Goal: Task Accomplishment & Management: Use online tool/utility

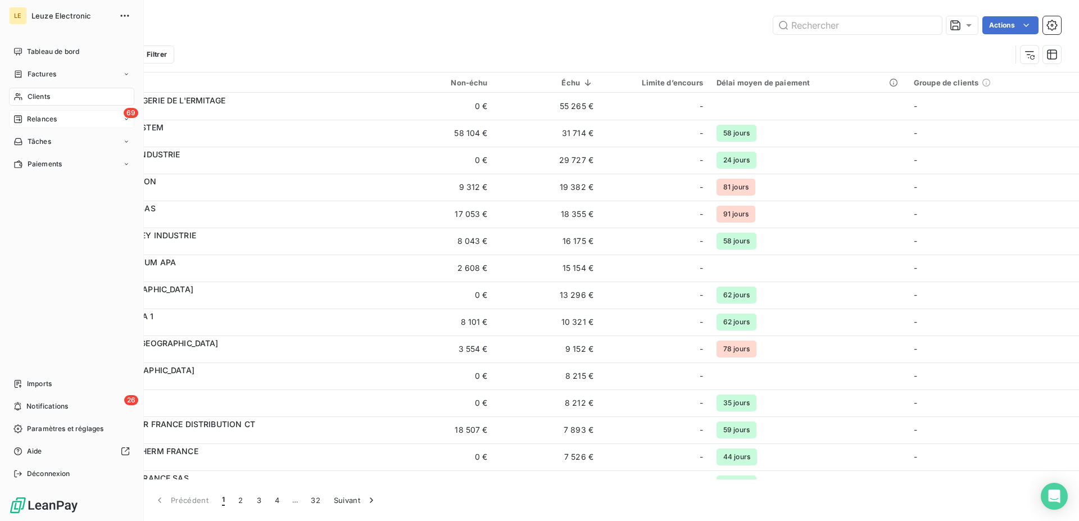
click at [75, 116] on div "69 Relances" at bounding box center [71, 119] width 125 height 18
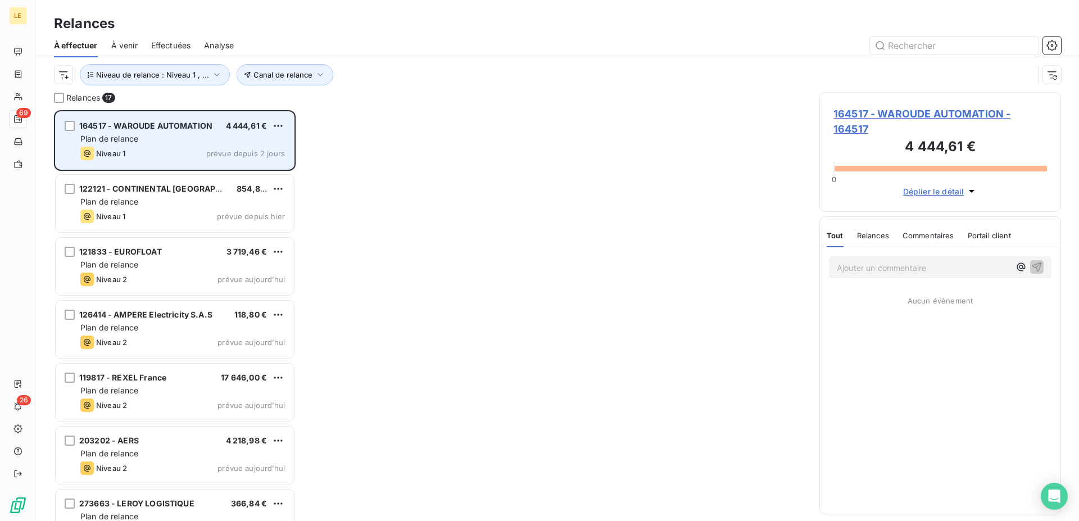
scroll to position [401, 232]
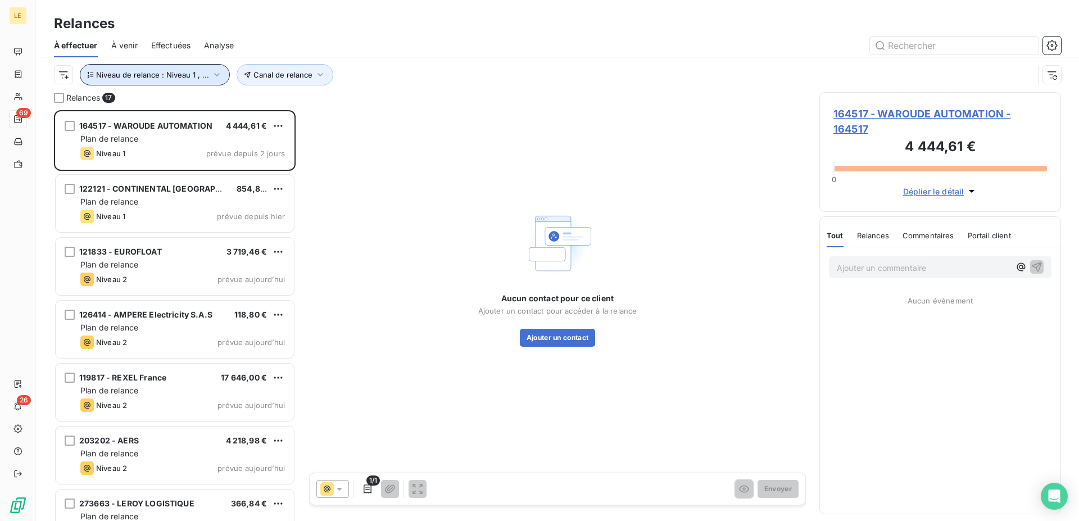
click at [175, 70] on span "Niveau de relance : Niveau 1 , ..." at bounding box center [152, 74] width 113 height 9
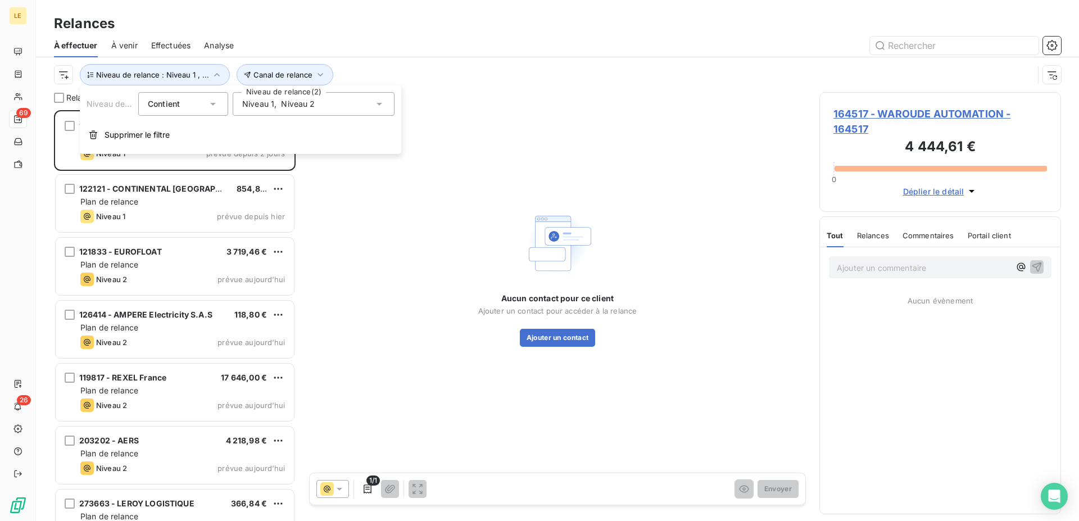
click at [288, 101] on span "Niveau 2" at bounding box center [298, 103] width 34 height 11
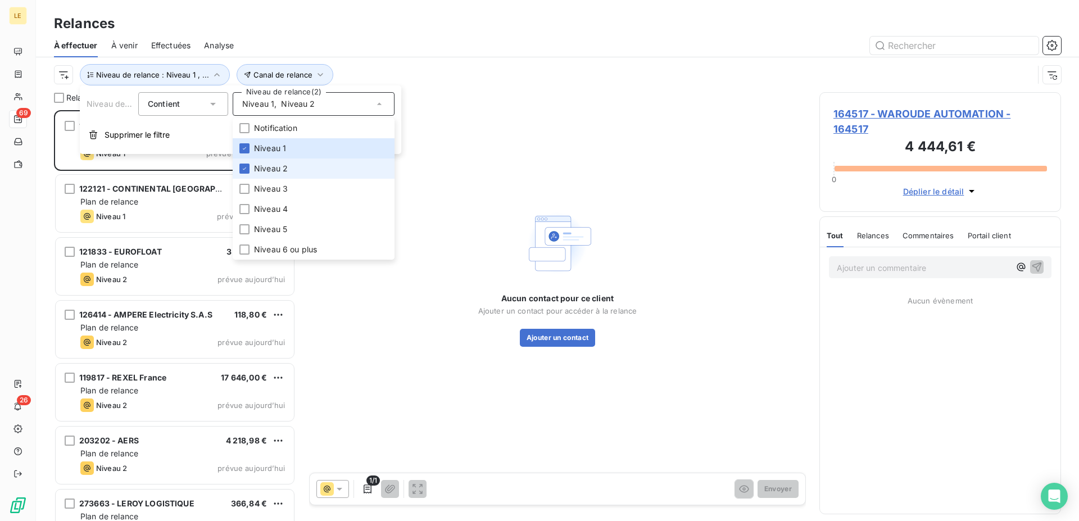
click at [255, 162] on li "Niveau 2" at bounding box center [314, 168] width 162 height 20
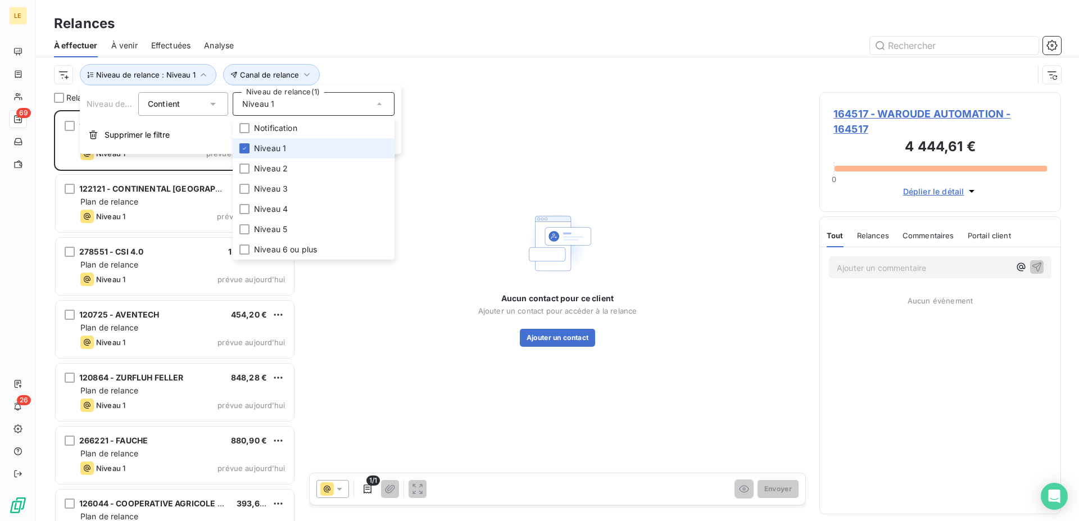
click at [251, 149] on li "Niveau 1" at bounding box center [314, 148] width 162 height 20
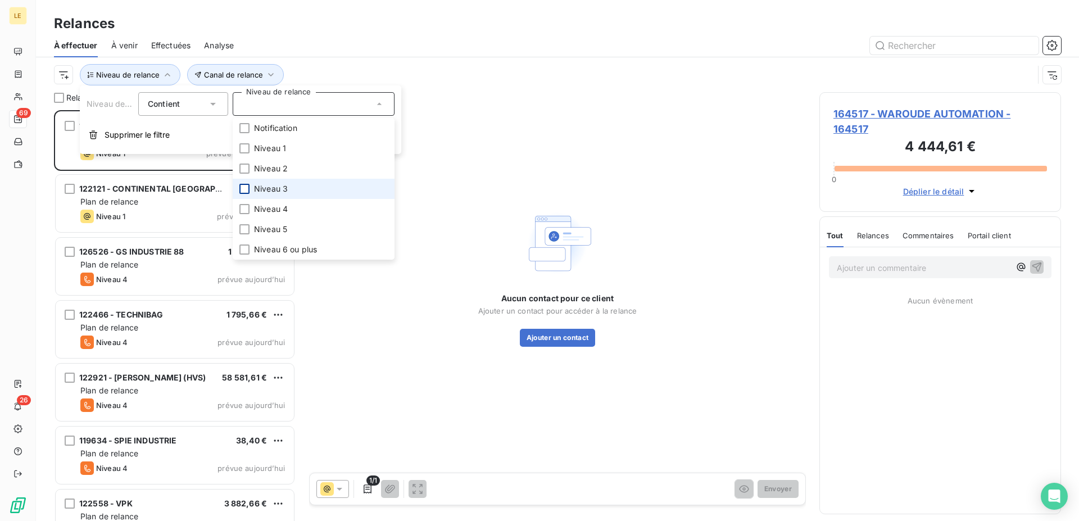
click at [249, 192] on div at bounding box center [244, 189] width 10 height 10
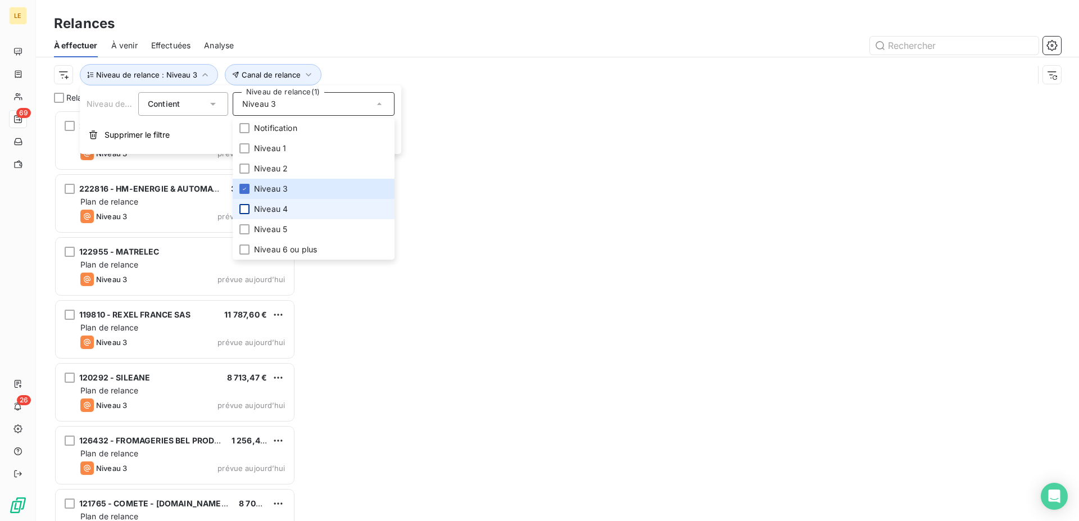
click at [244, 212] on div at bounding box center [244, 209] width 10 height 10
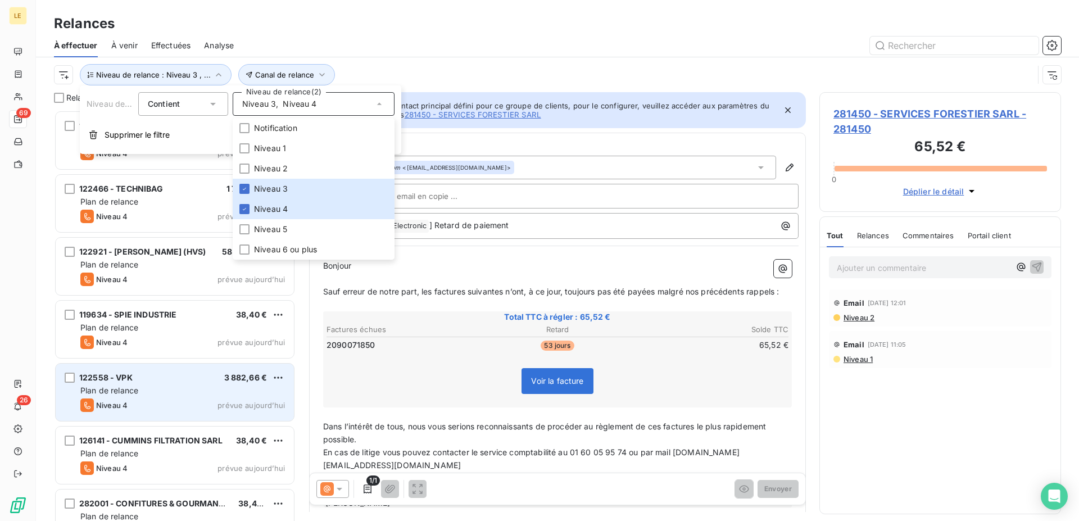
scroll to position [401, 232]
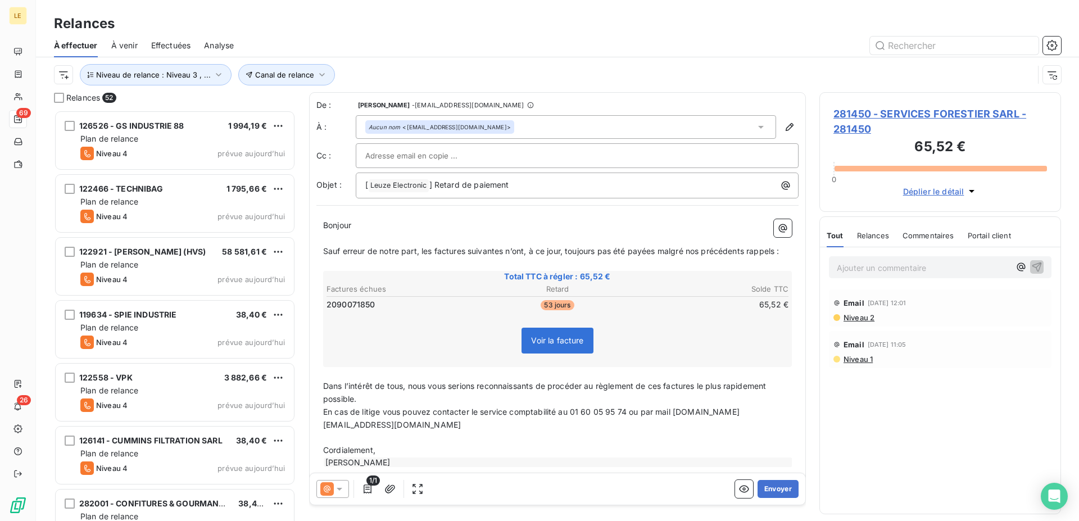
click at [498, 40] on div at bounding box center [654, 46] width 814 height 18
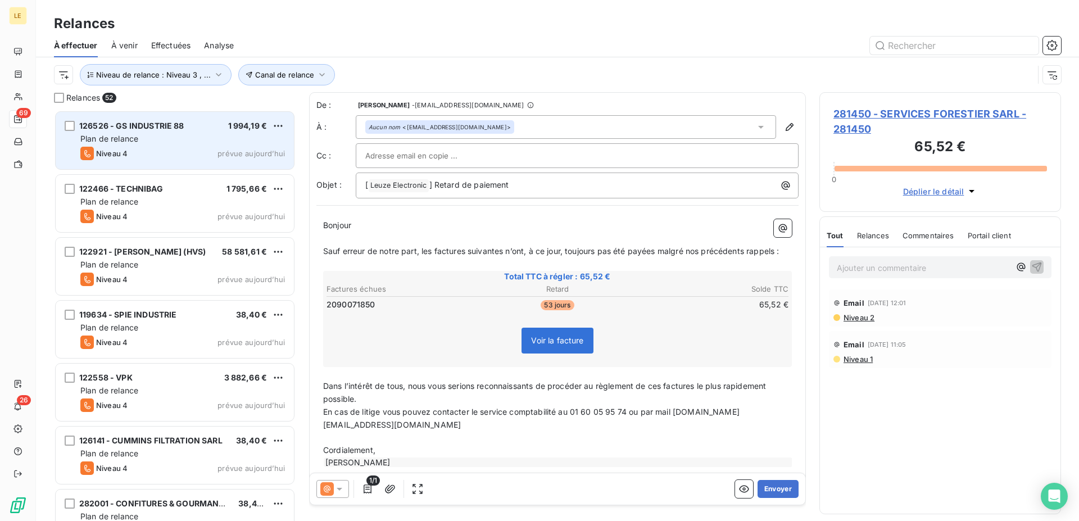
drag, startPoint x: 201, startPoint y: 116, endPoint x: 215, endPoint y: 120, distance: 14.4
click at [201, 116] on div "126526 - GS INDUSTRIE 88 1 994,19 € Plan de relance Niveau 4 prévue [DATE]" at bounding box center [175, 140] width 238 height 57
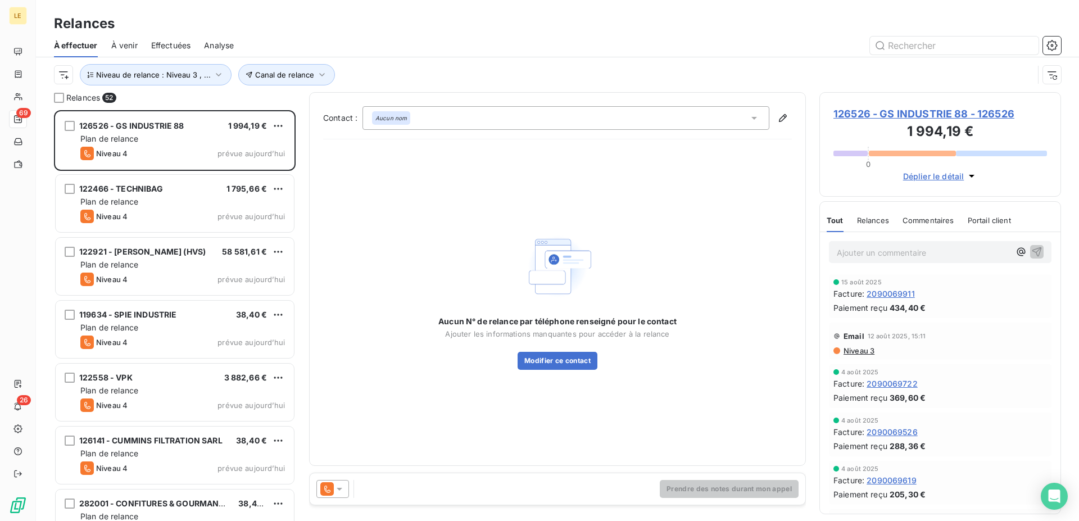
click at [329, 492] on icon at bounding box center [327, 488] width 6 height 7
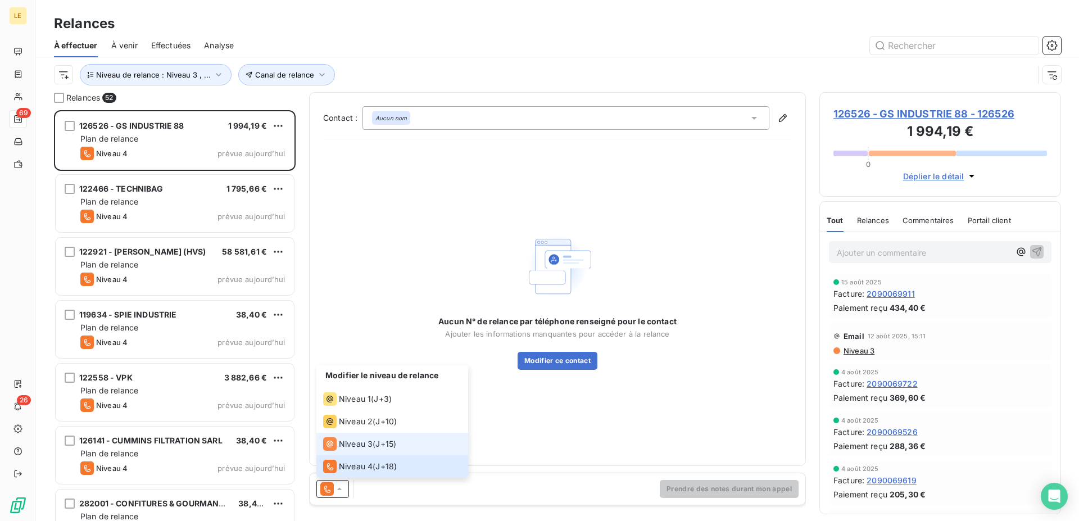
click at [355, 435] on li "Niveau 3 ( J+15 )" at bounding box center [392, 444] width 152 height 22
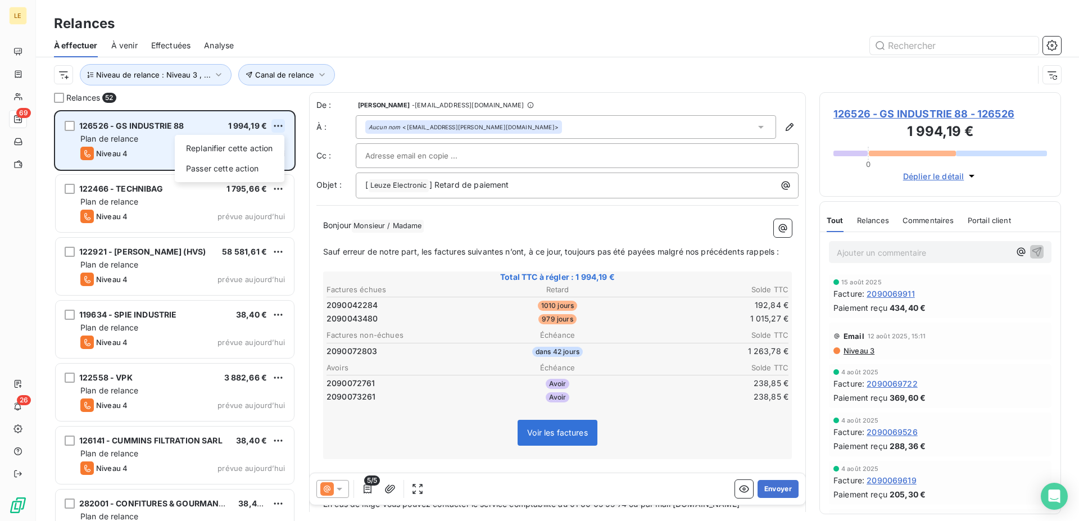
click at [280, 128] on html "LE 69 26 Relances À effectuer À venir Effectuées Analyse Canal de relance Nivea…" at bounding box center [539, 260] width 1079 height 521
click at [255, 167] on div "Passer cette action" at bounding box center [229, 169] width 101 height 18
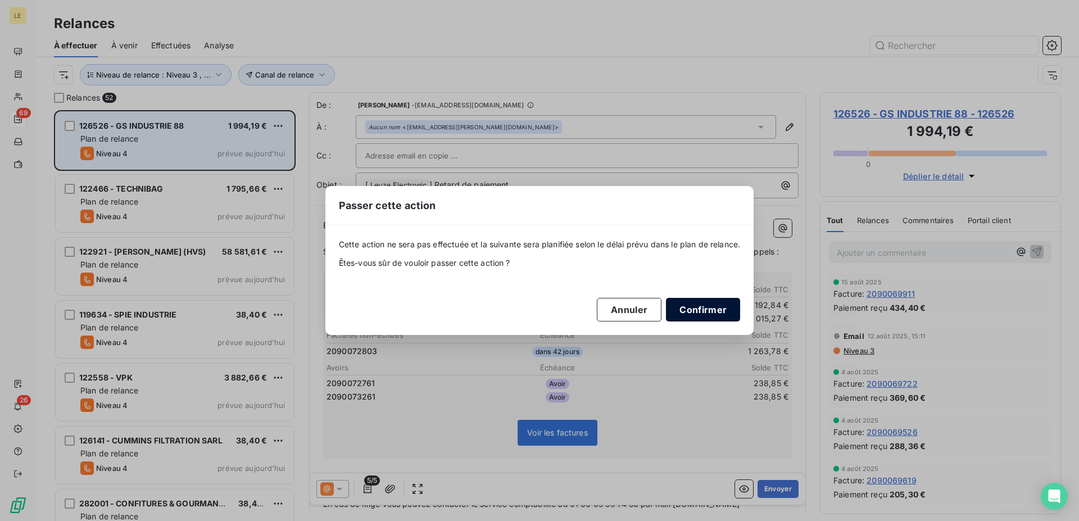
click at [693, 307] on button "Confirmer" at bounding box center [703, 310] width 74 height 24
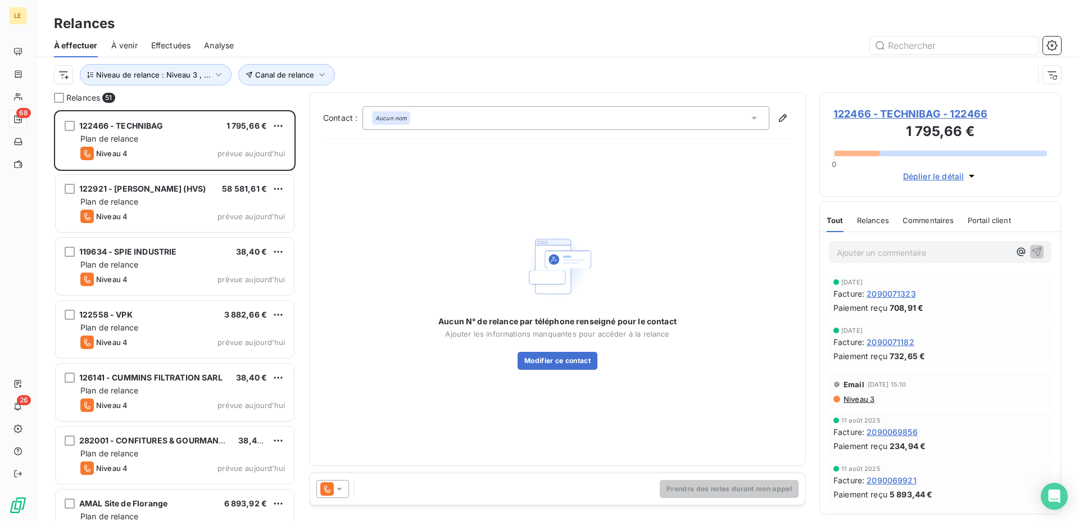
click at [333, 487] on icon at bounding box center [326, 488] width 13 height 13
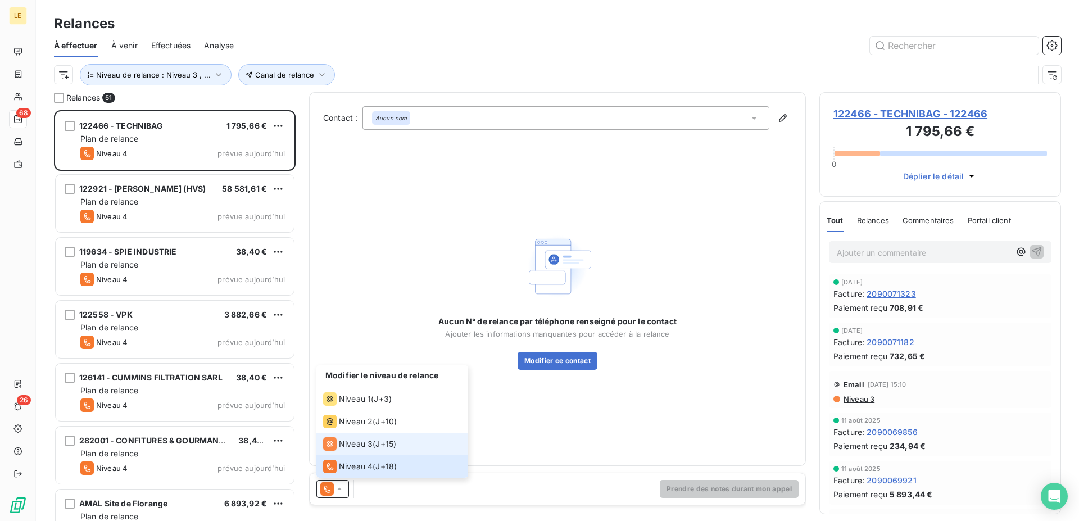
click at [343, 434] on li "Niveau 3 ( J+15 )" at bounding box center [392, 444] width 152 height 22
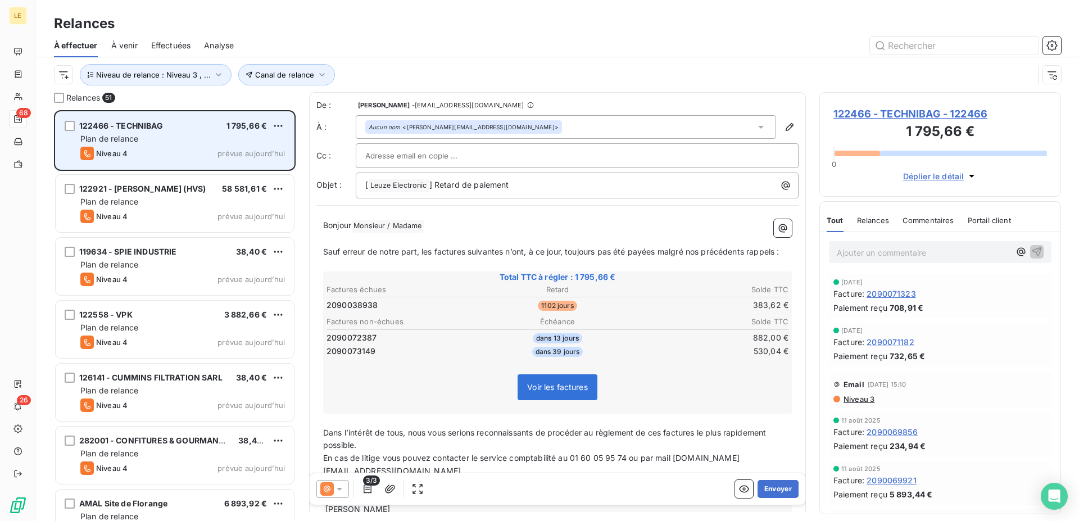
click at [285, 119] on div "122466 - TECHNIBAG 1 795,66 € Plan de relance Niveau 4 prévue [DATE]" at bounding box center [175, 140] width 238 height 57
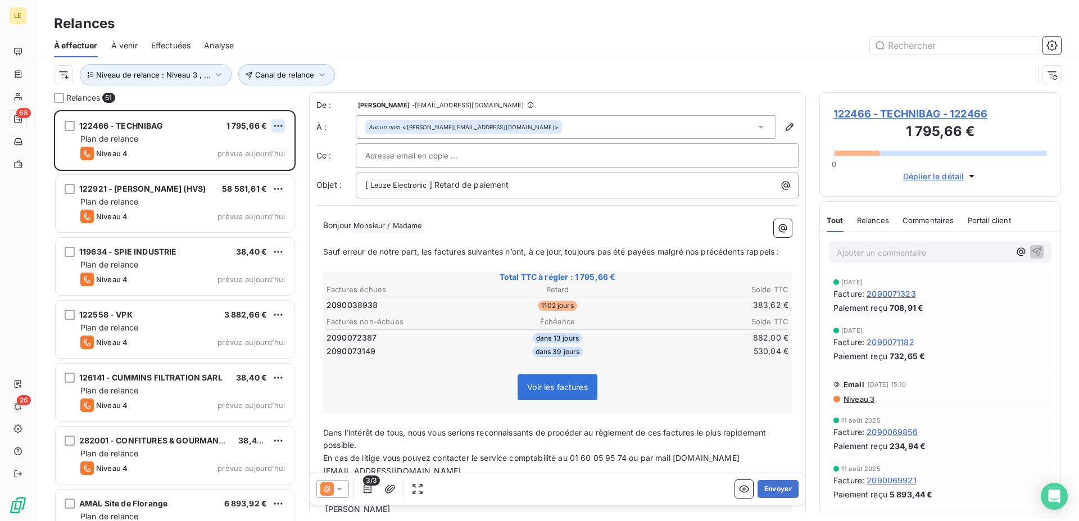
scroll to position [401, 232]
click at [275, 125] on html "LE 68 26 Relances À effectuer À venir Effectuées Analyse Canal de relance Nivea…" at bounding box center [539, 260] width 1079 height 521
click at [261, 167] on div "Passer cette action" at bounding box center [229, 169] width 101 height 18
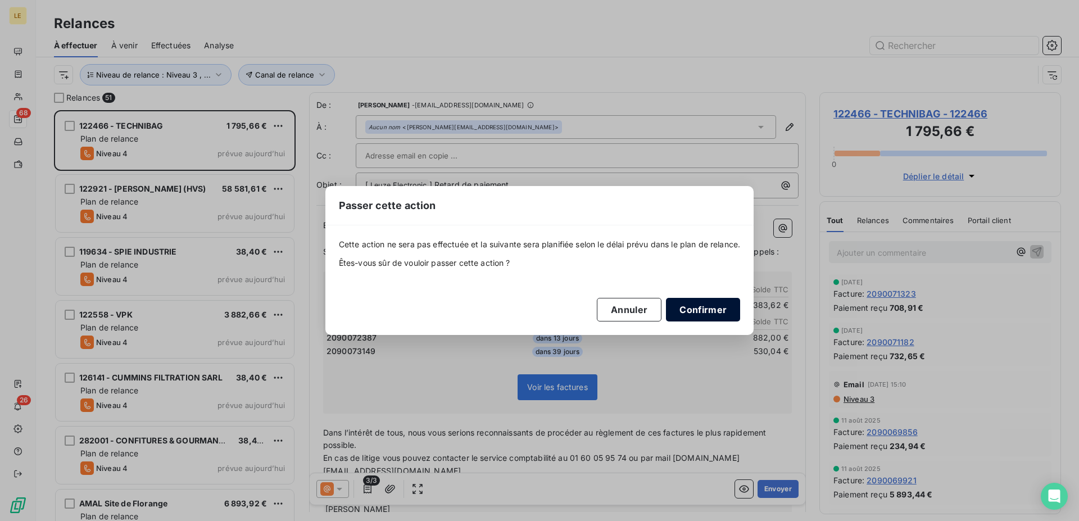
click at [721, 315] on button "Confirmer" at bounding box center [703, 310] width 74 height 24
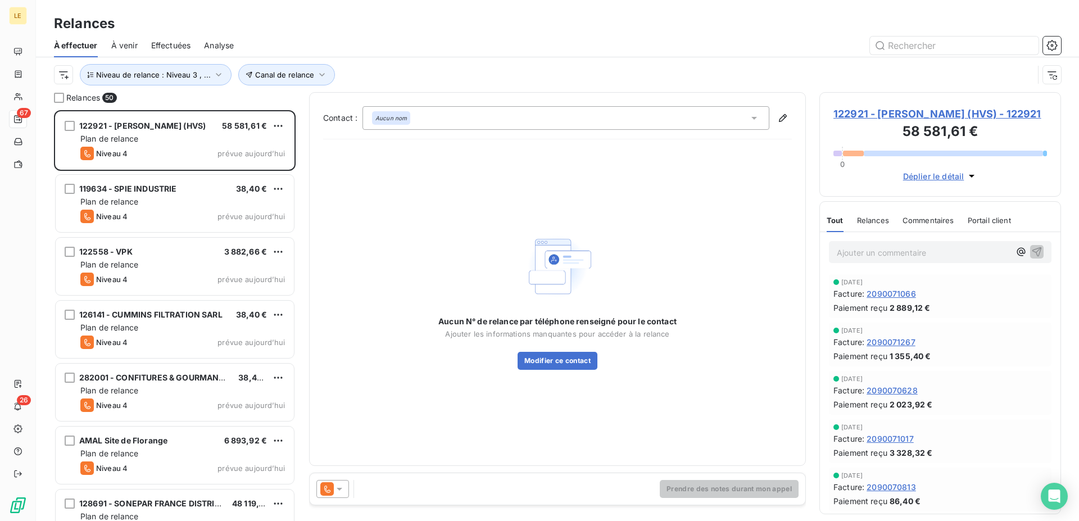
click at [326, 484] on icon at bounding box center [326, 488] width 13 height 13
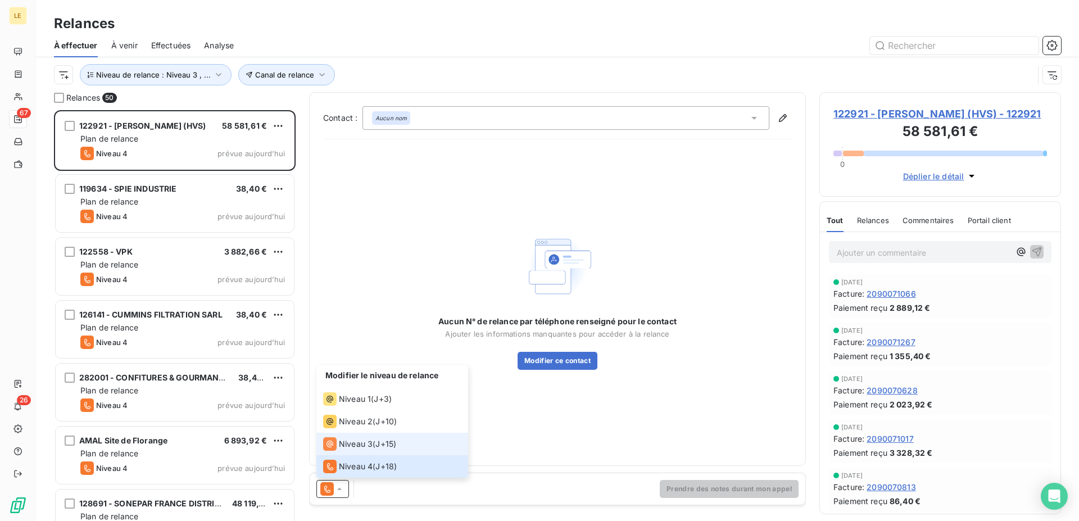
click at [345, 443] on span "Niveau 3" at bounding box center [356, 443] width 34 height 11
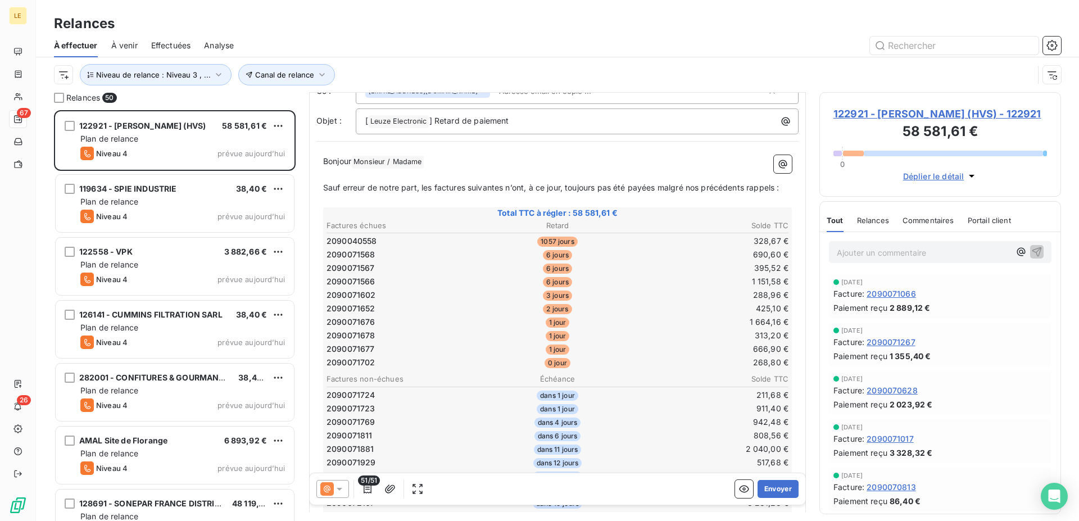
scroll to position [115, 0]
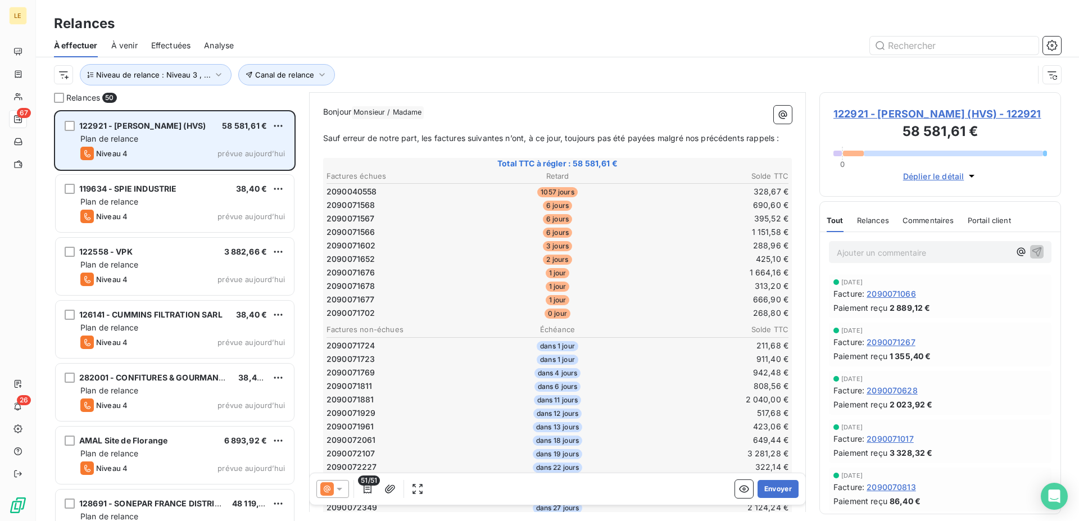
click at [292, 128] on div "122921 - [PERSON_NAME] (HVS) 58 581,61 € Plan de relance Niveau 4 prévue [DATE]" at bounding box center [175, 140] width 238 height 57
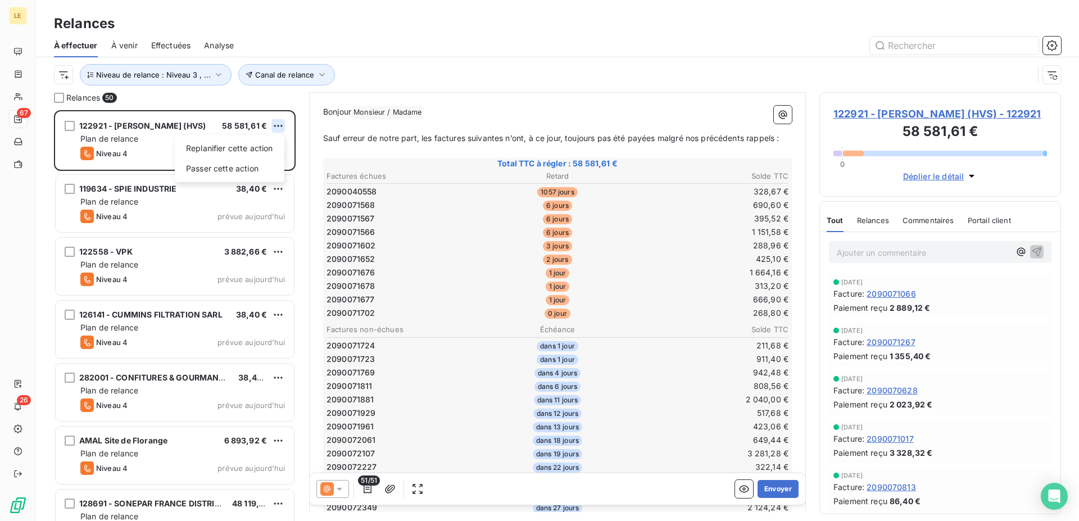
click at [284, 126] on html "LE 67 26 Relances À effectuer À venir Effectuées Analyse Canal de relance Nivea…" at bounding box center [539, 260] width 1079 height 521
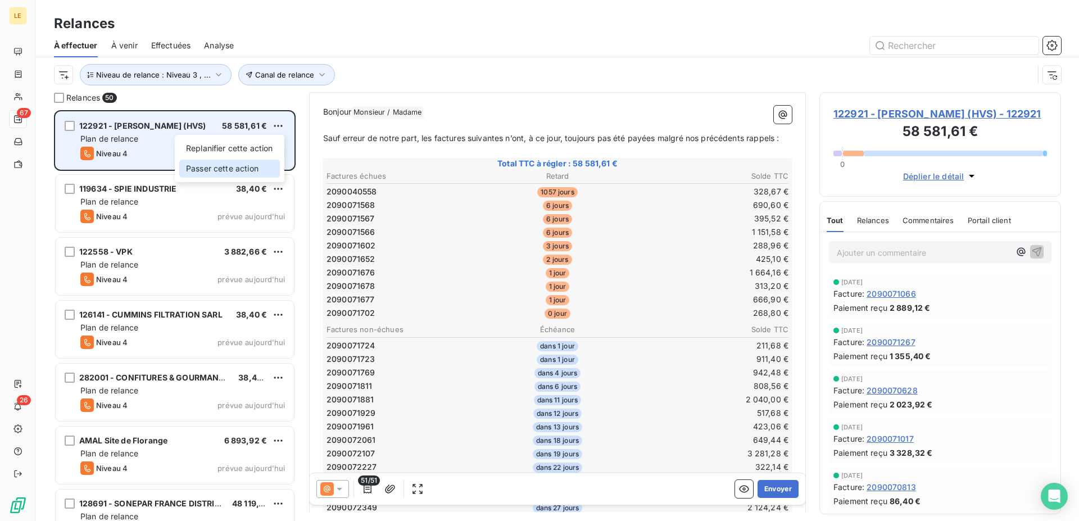
click at [262, 167] on div "Passer cette action" at bounding box center [229, 169] width 101 height 18
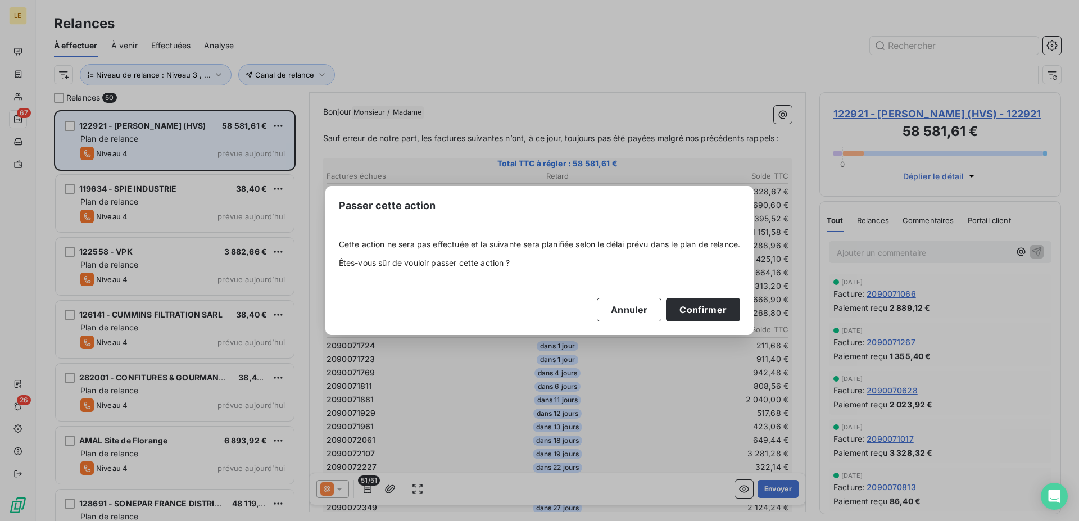
drag, startPoint x: 698, startPoint y: 314, endPoint x: 552, endPoint y: 279, distance: 150.3
click at [697, 314] on button "Confirmer" at bounding box center [703, 310] width 74 height 24
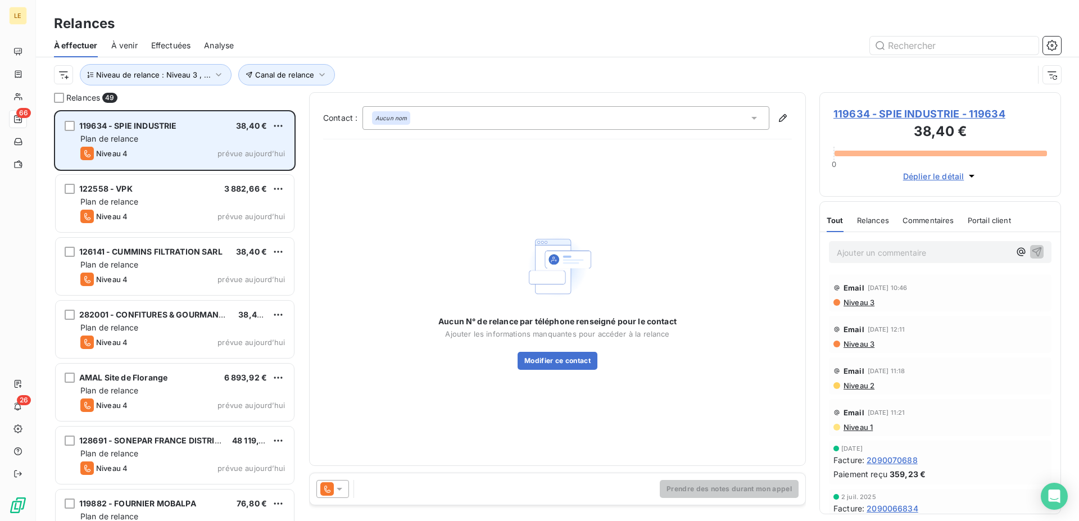
click at [332, 489] on icon at bounding box center [326, 488] width 13 height 13
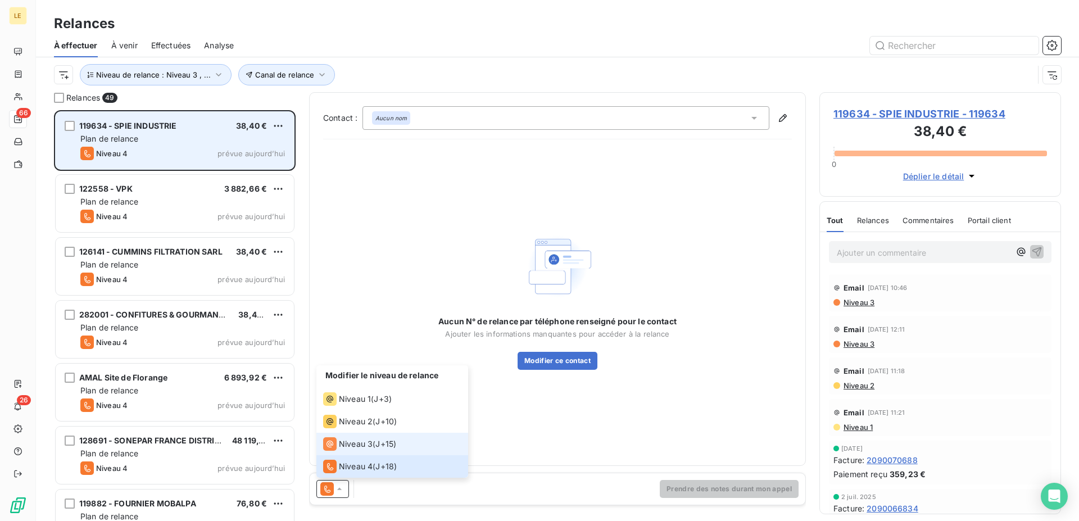
click at [340, 451] on li "Niveau 3 ( J+15 )" at bounding box center [392, 444] width 152 height 22
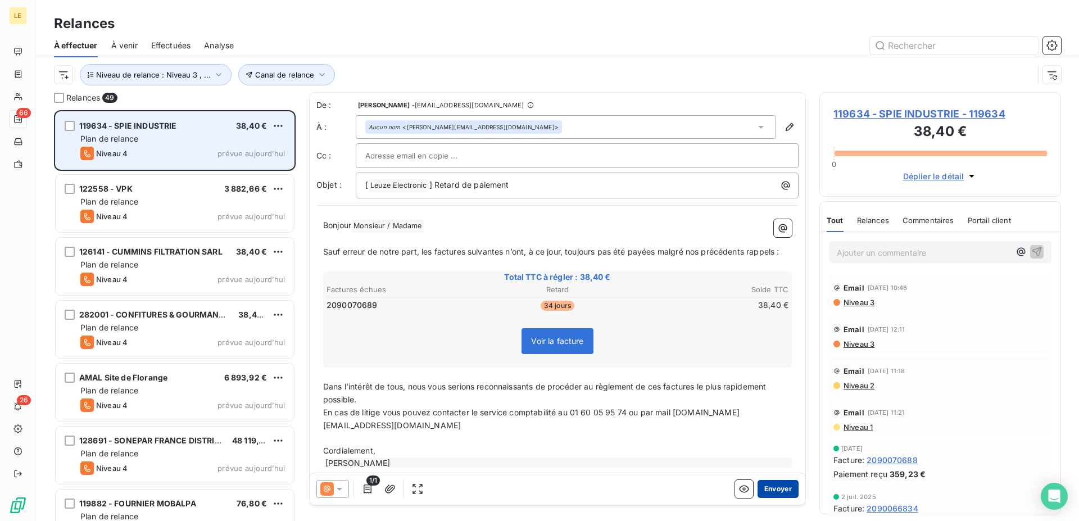
click at [777, 486] on button "Envoyer" at bounding box center [777, 489] width 41 height 18
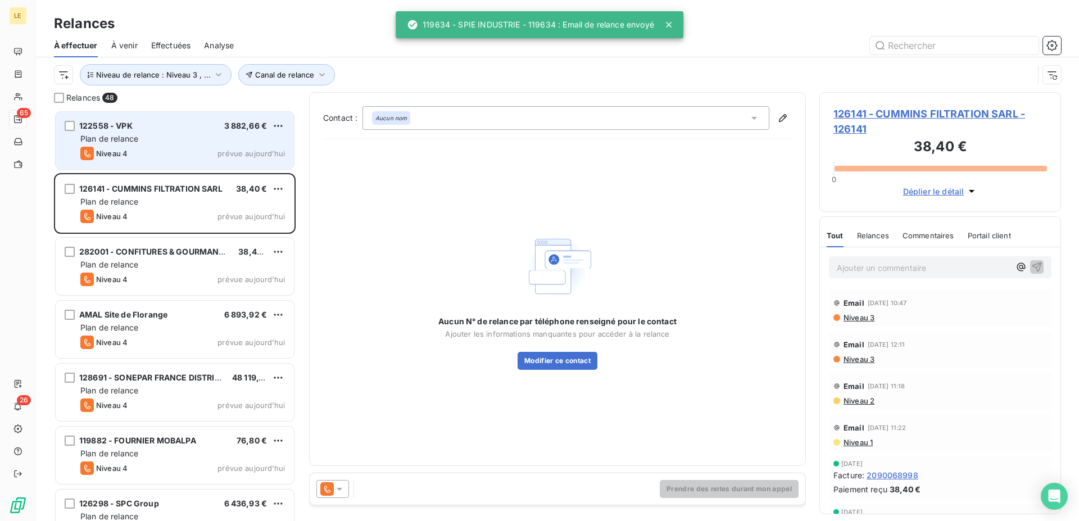
click at [335, 484] on icon at bounding box center [339, 488] width 11 height 11
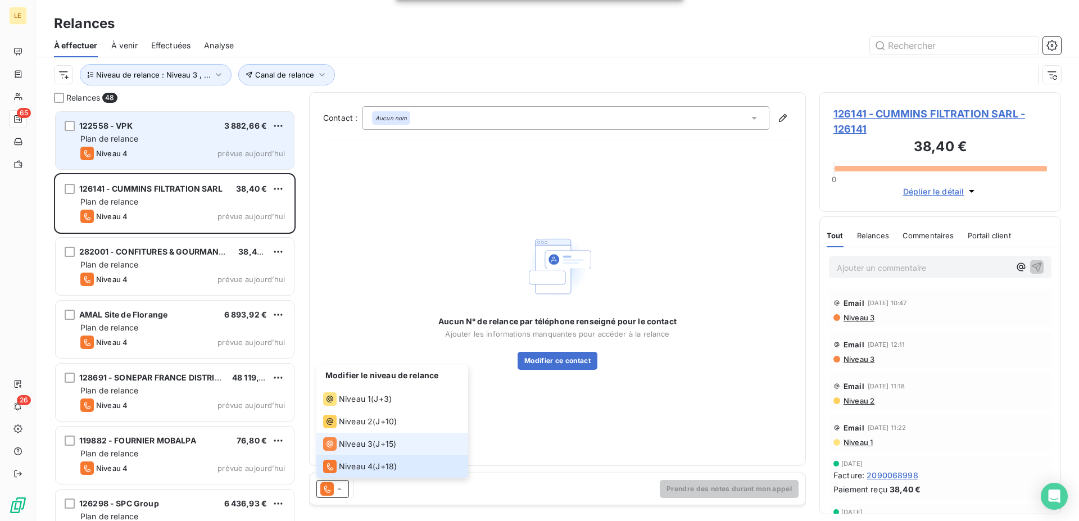
click at [361, 445] on span "Niveau 3" at bounding box center [356, 443] width 34 height 11
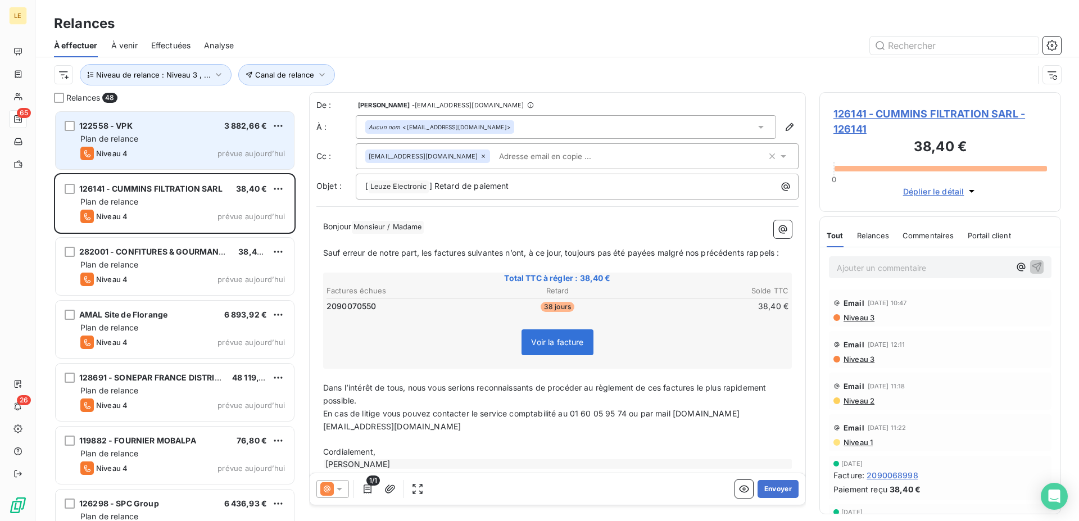
click at [777, 498] on div "1/1 Envoyer" at bounding box center [558, 488] width 496 height 31
click at [776, 496] on button "Envoyer" at bounding box center [777, 489] width 41 height 18
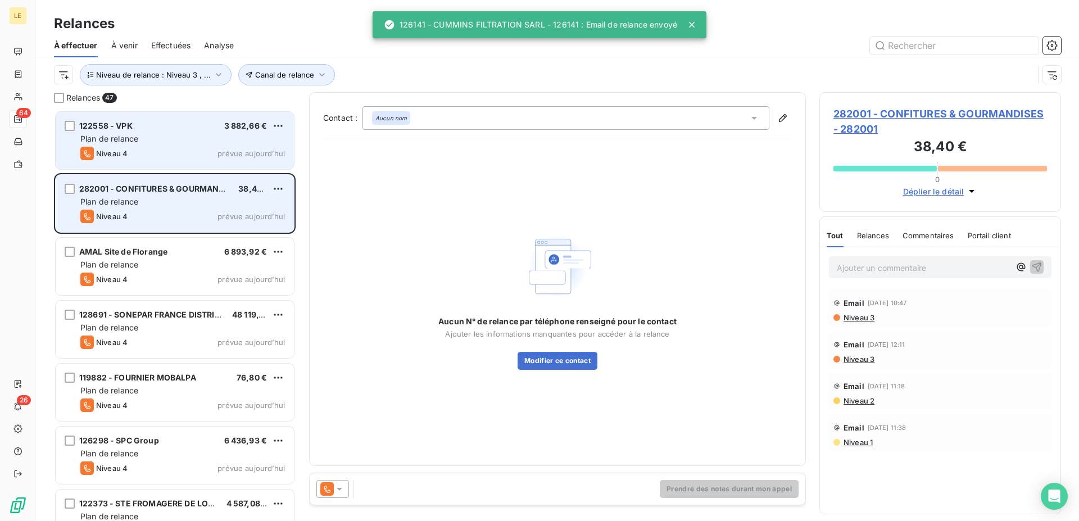
drag, startPoint x: 201, startPoint y: 192, endPoint x: 206, endPoint y: 188, distance: 6.4
click at [201, 192] on span "282001 - CONFITURES & GOURMANDISES" at bounding box center [160, 189] width 163 height 10
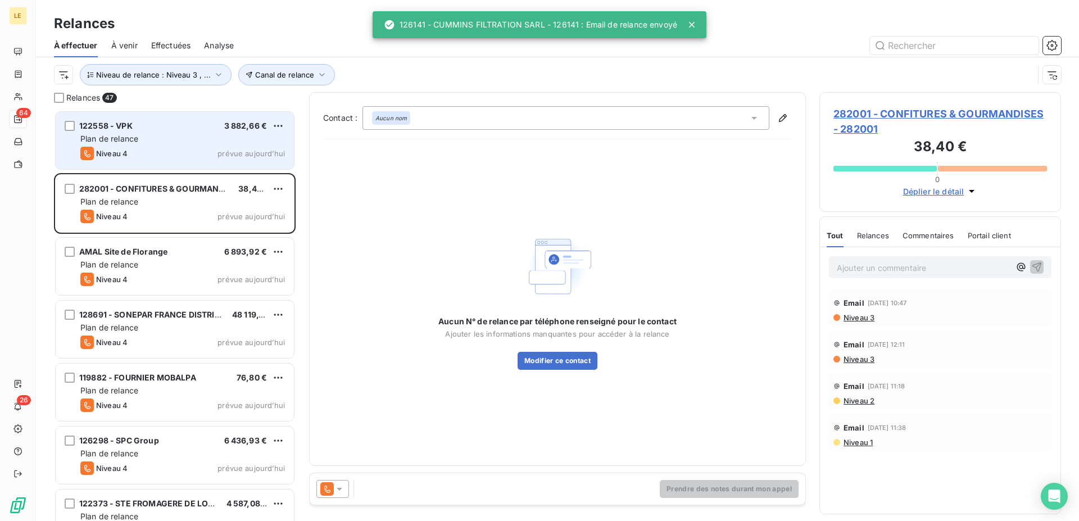
click at [332, 480] on div "Prendre des notes durant mon appel" at bounding box center [558, 488] width 496 height 31
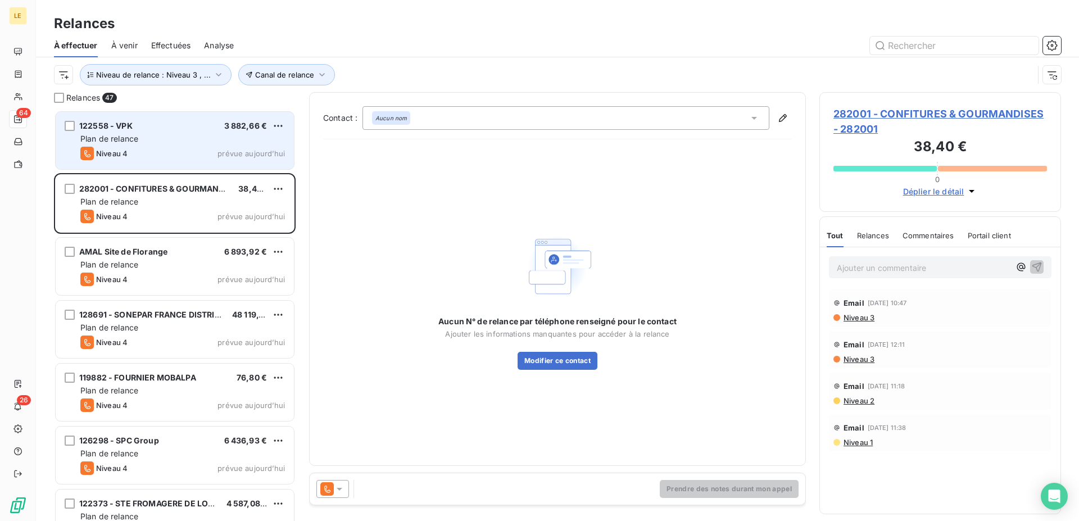
click at [339, 496] on div at bounding box center [332, 489] width 33 height 18
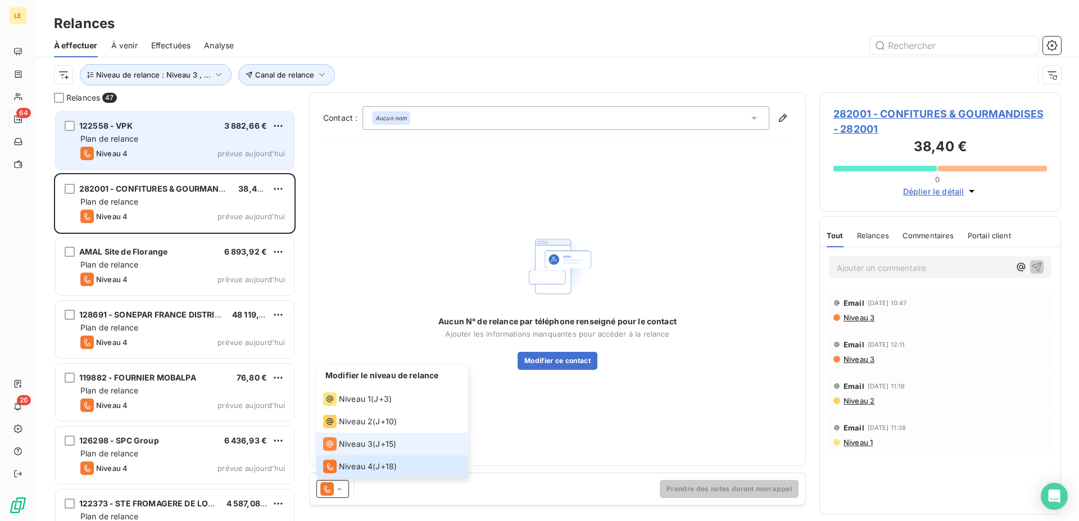
click at [349, 445] on span "Niveau 3" at bounding box center [356, 443] width 34 height 11
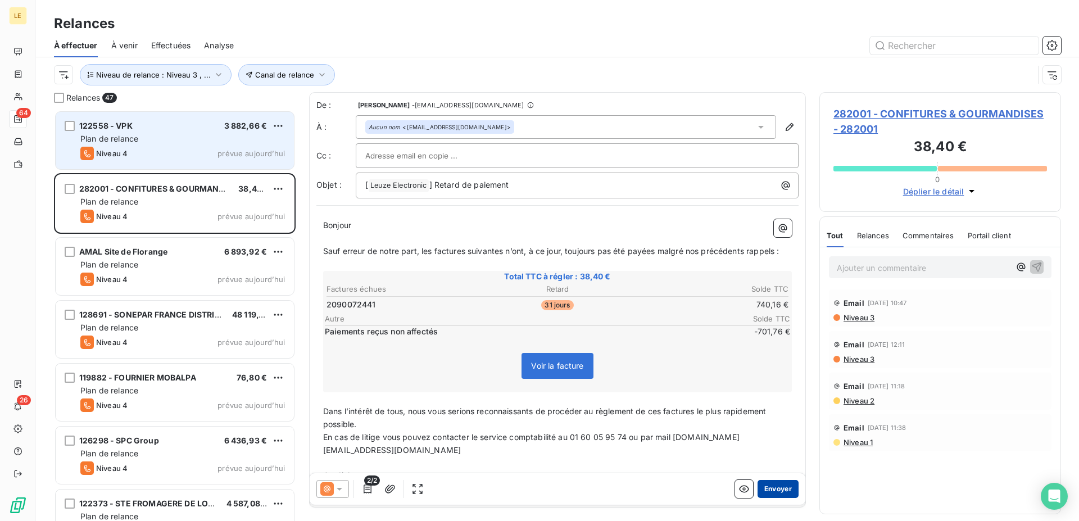
click at [775, 488] on button "Envoyer" at bounding box center [777, 489] width 41 height 18
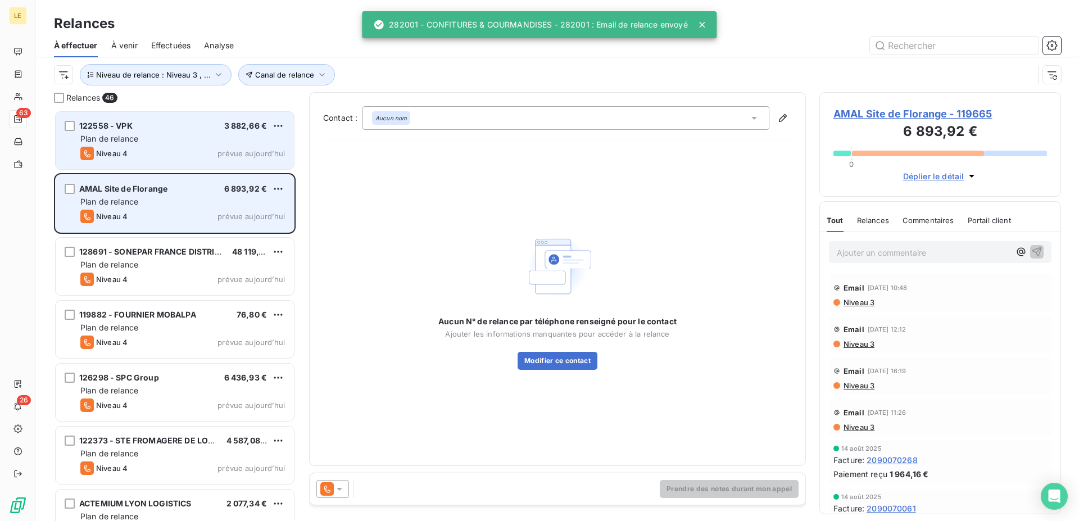
click at [176, 206] on div "Plan de relance" at bounding box center [182, 201] width 205 height 11
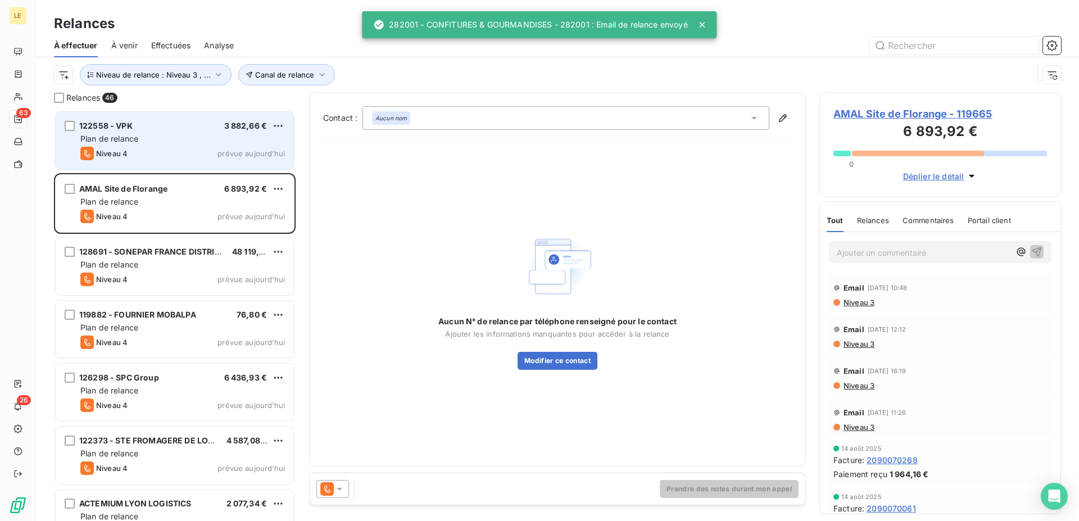
click at [326, 492] on icon at bounding box center [326, 488] width 13 height 13
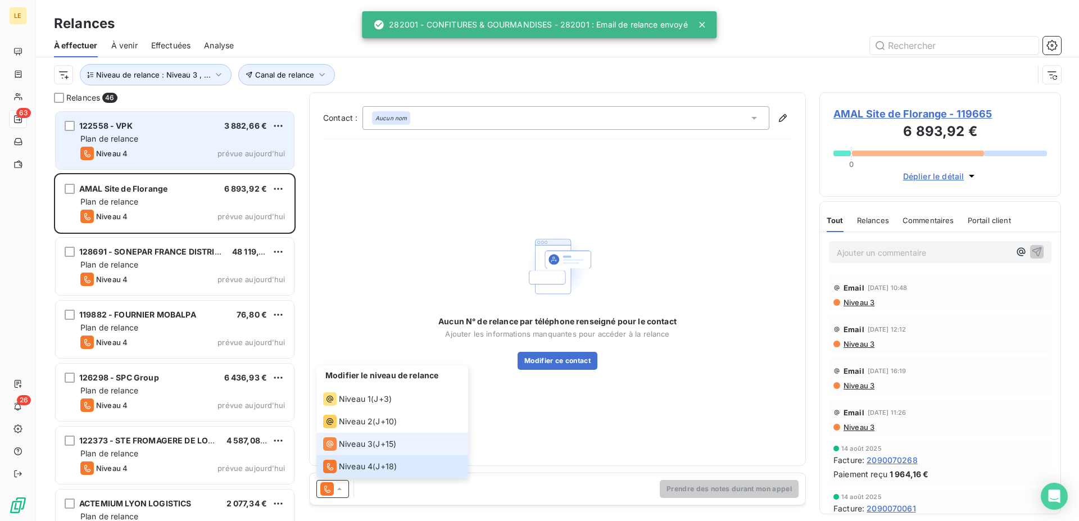
click at [344, 442] on span "Niveau 3" at bounding box center [356, 443] width 34 height 11
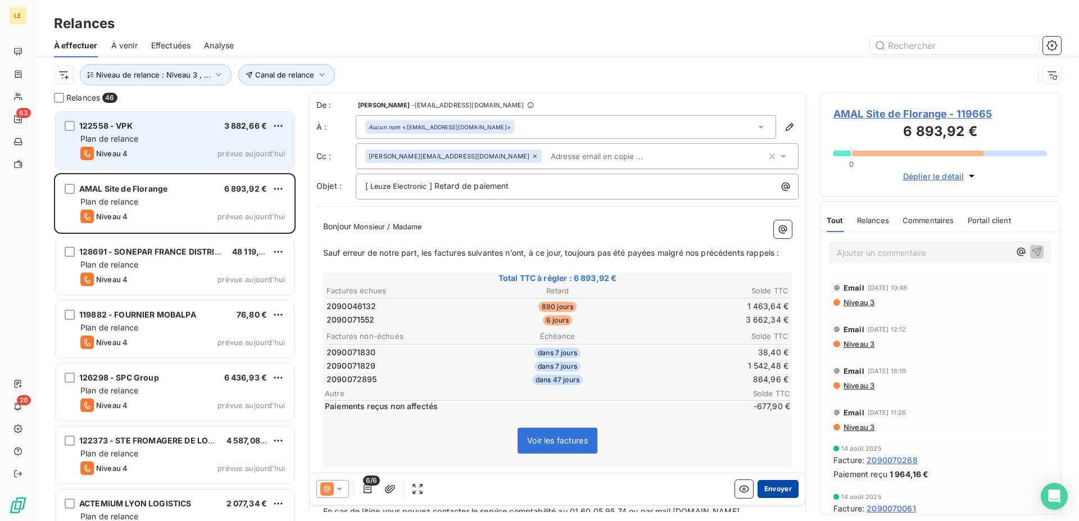
click at [757, 483] on button "Envoyer" at bounding box center [777, 489] width 41 height 18
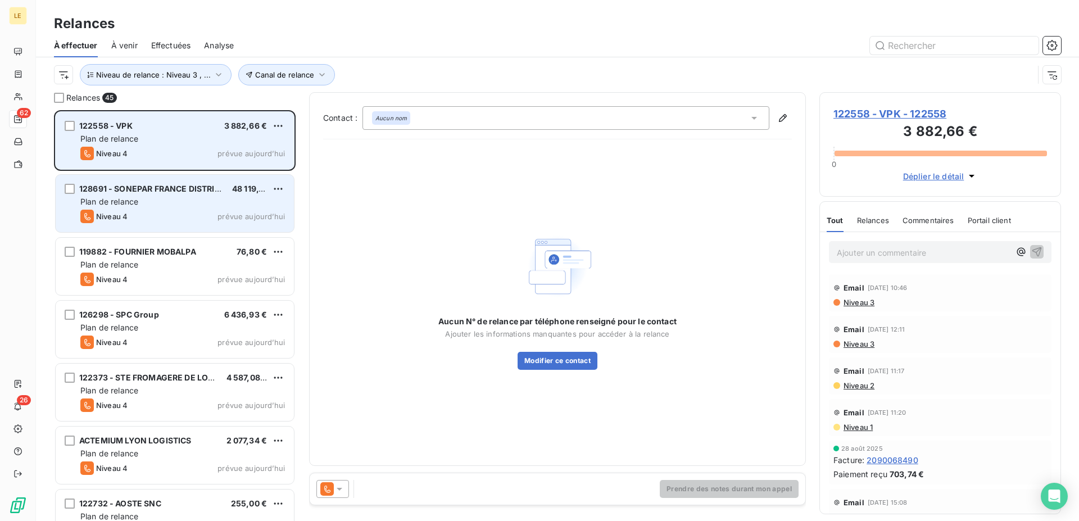
click at [198, 205] on div "Plan de relance" at bounding box center [182, 201] width 205 height 11
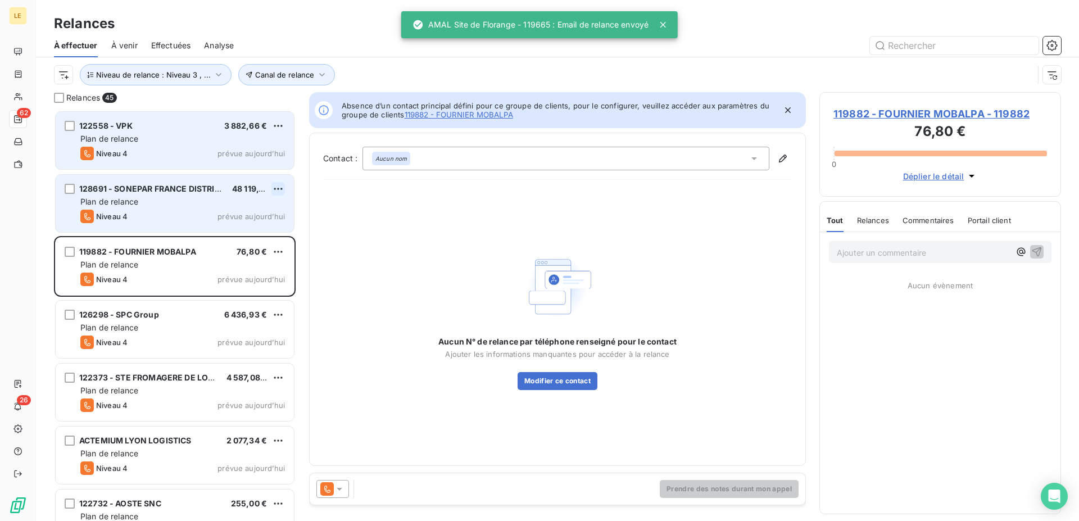
click at [276, 189] on html "LE 62 26 Relances À effectuer À venir Effectuées Analyse Canal de relance Nivea…" at bounding box center [539, 260] width 1079 height 521
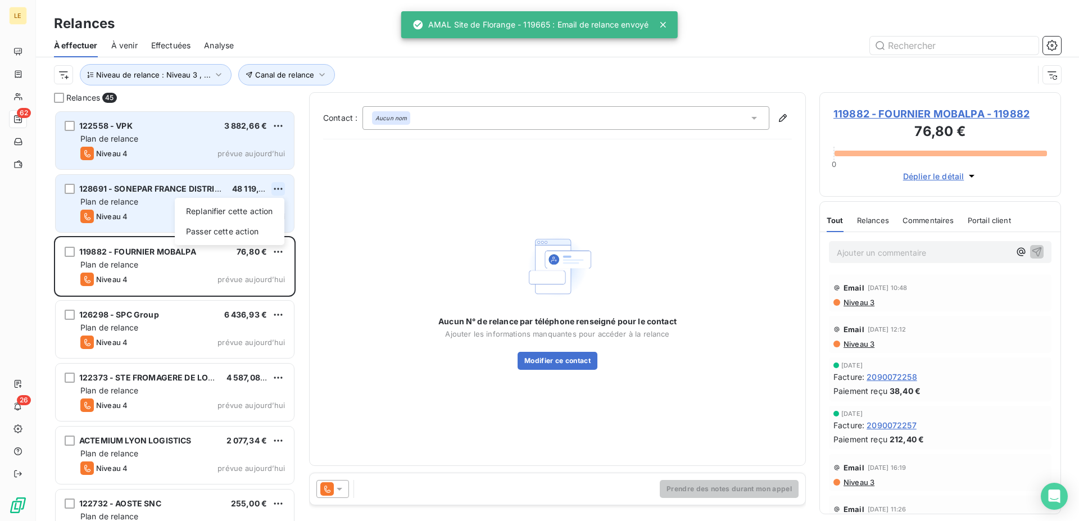
scroll to position [401, 232]
click at [265, 228] on div "Passer cette action" at bounding box center [229, 232] width 101 height 18
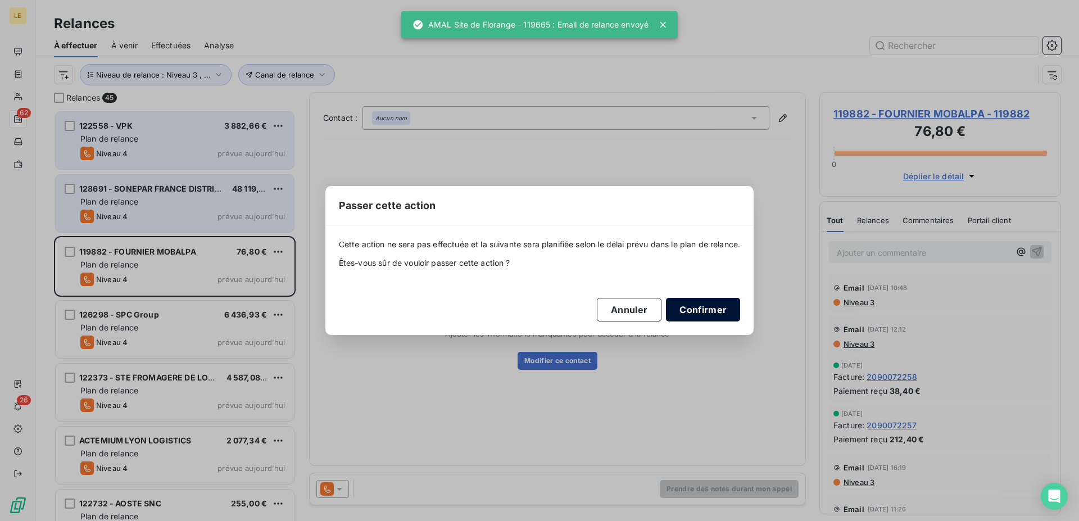
click at [716, 303] on button "Confirmer" at bounding box center [703, 310] width 74 height 24
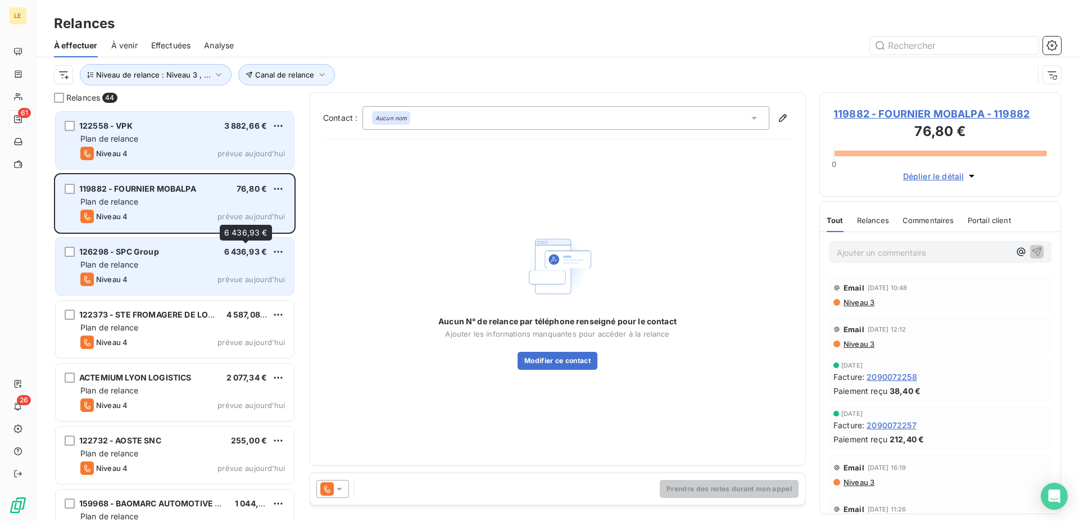
click at [260, 251] on span "6 436,93 €" at bounding box center [245, 252] width 43 height 10
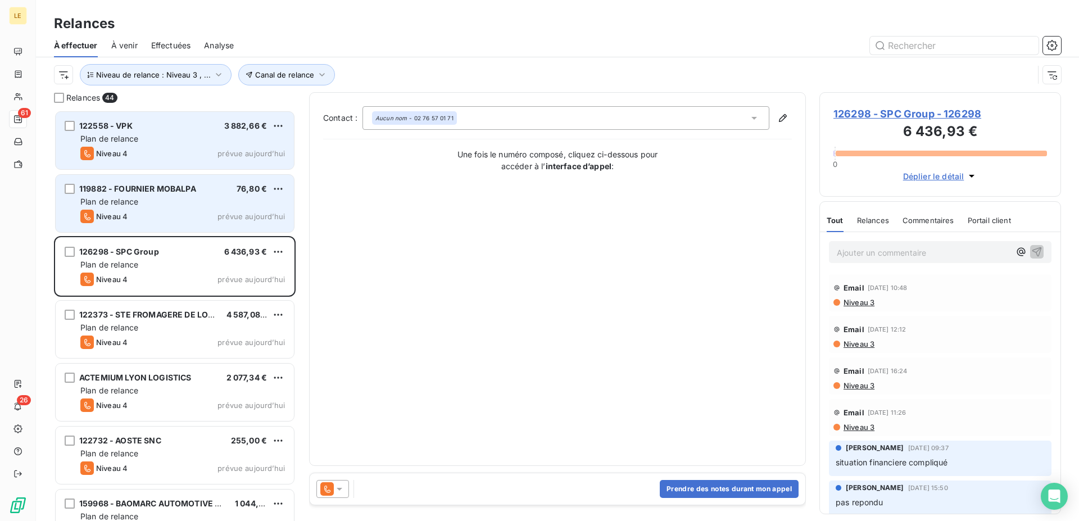
click at [335, 482] on div at bounding box center [332, 489] width 33 height 18
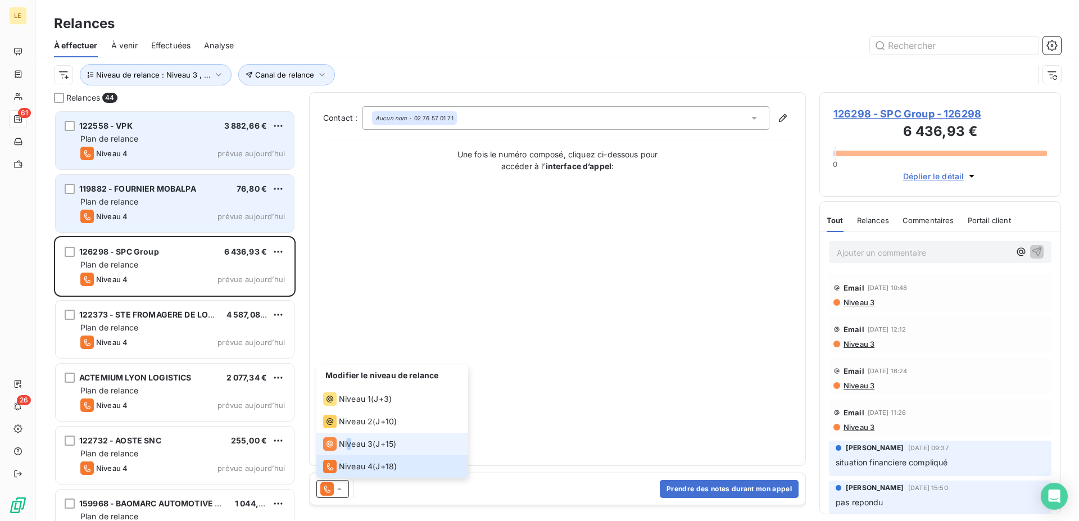
click at [350, 433] on li "Niveau 3 ( J+15 )" at bounding box center [392, 444] width 152 height 22
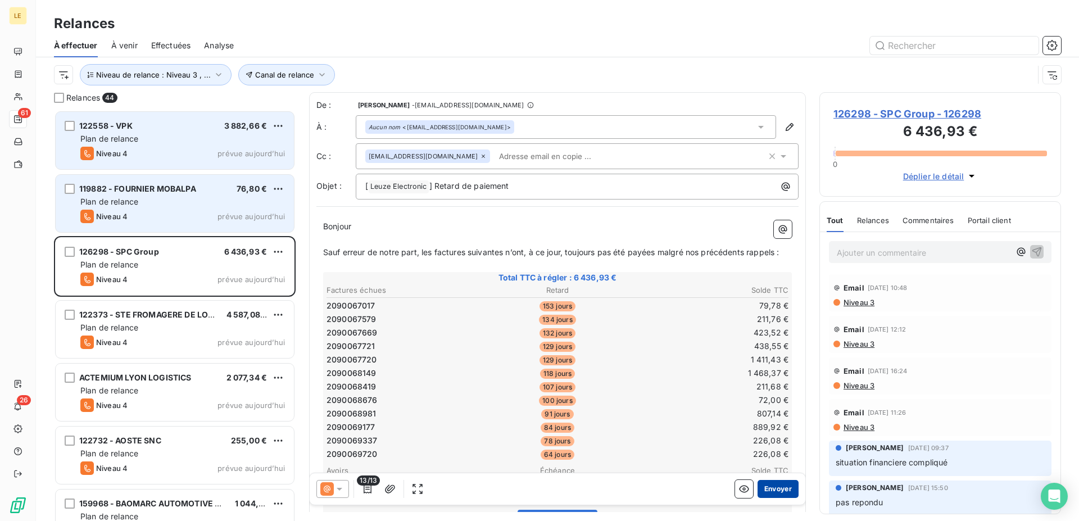
click at [759, 489] on button "Envoyer" at bounding box center [777, 489] width 41 height 18
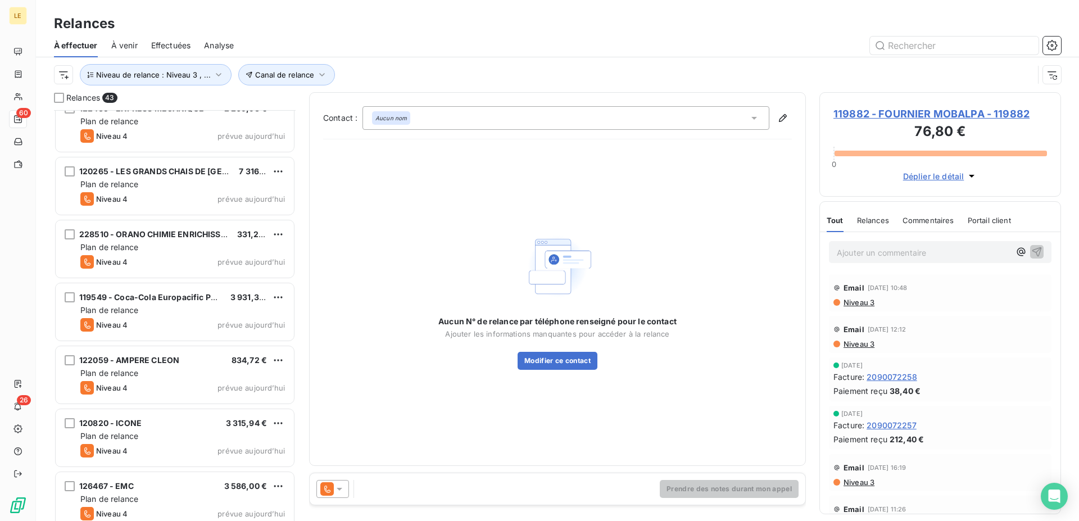
scroll to position [1032, 0]
